Goal: Find specific page/section: Find specific page/section

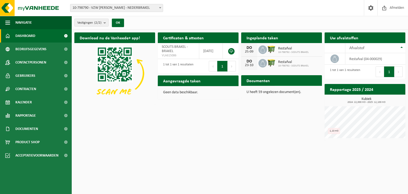
click at [286, 89] on span "Bekijk uw documenten" at bounding box center [295, 90] width 33 height 3
click at [400, 6] on span "Afmelden" at bounding box center [396, 8] width 17 height 16
